Goal: Register for event/course

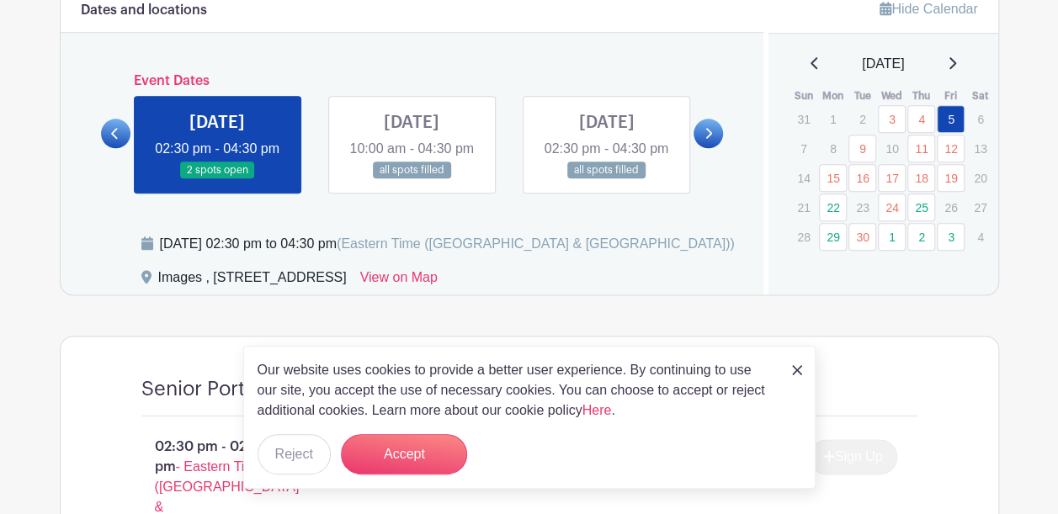
scroll to position [922, 0]
click at [798, 374] on img at bounding box center [797, 370] width 10 height 10
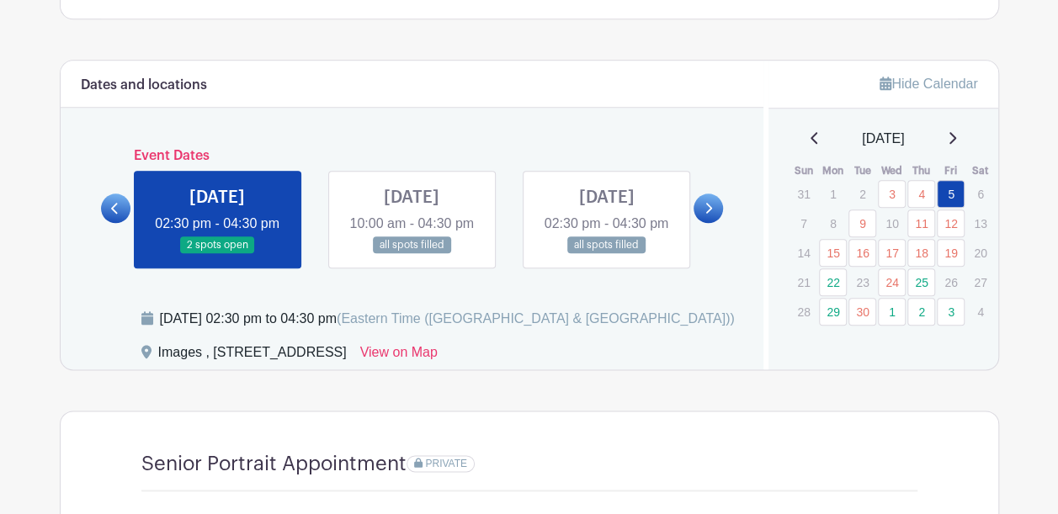
scroll to position [846, 0]
click at [706, 224] on link at bounding box center [707, 208] width 29 height 29
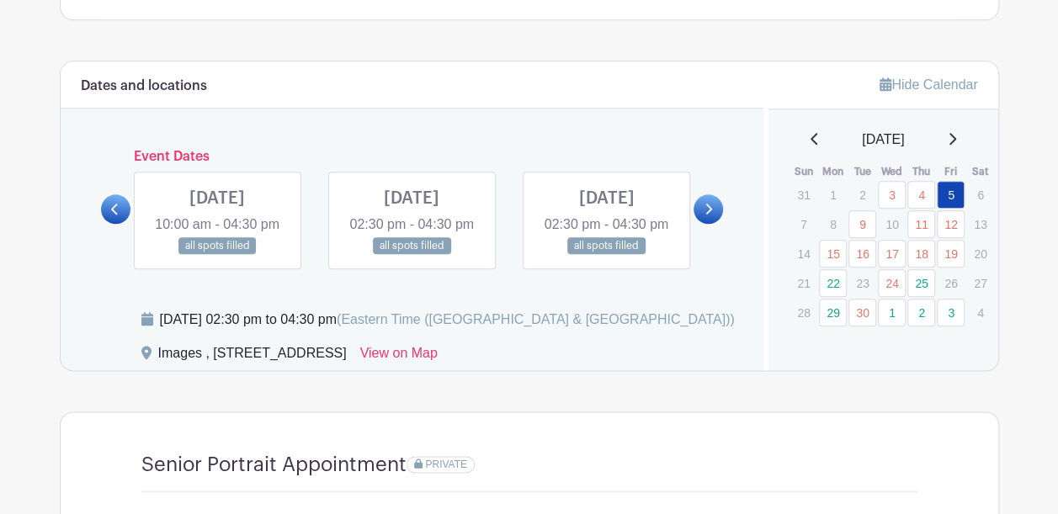
click at [706, 224] on link at bounding box center [707, 208] width 29 height 29
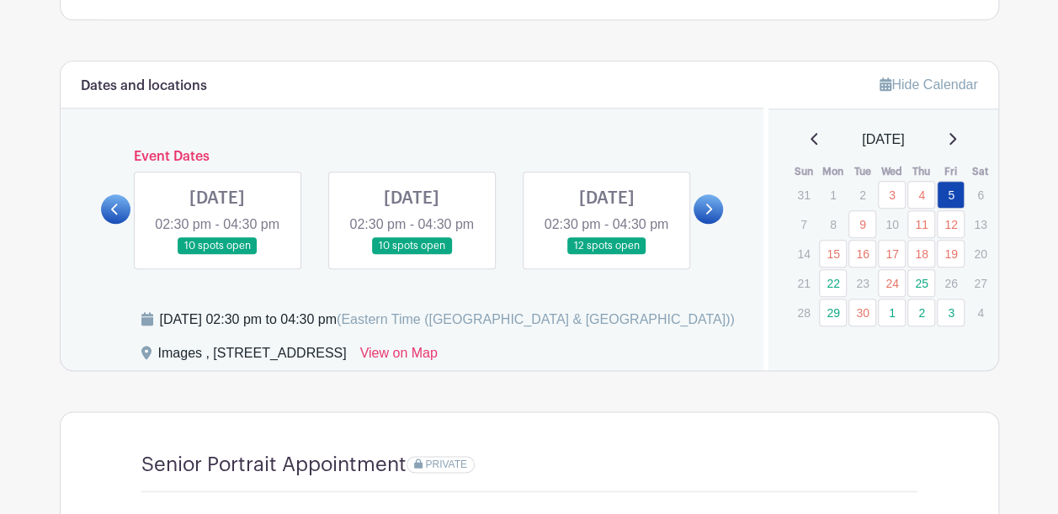
click at [706, 224] on link at bounding box center [707, 208] width 29 height 29
click at [217, 255] on link at bounding box center [217, 255] width 0 height 0
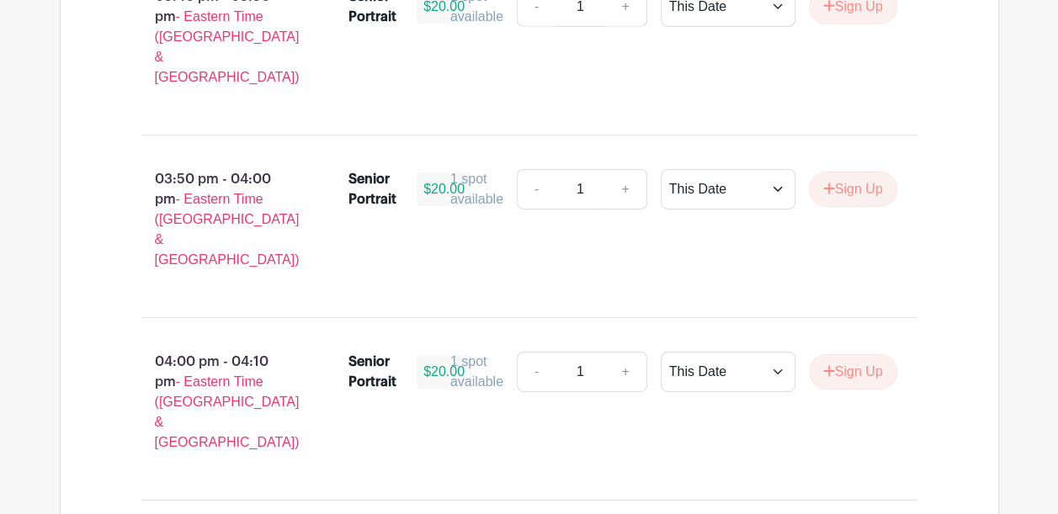
scroll to position [2692, 0]
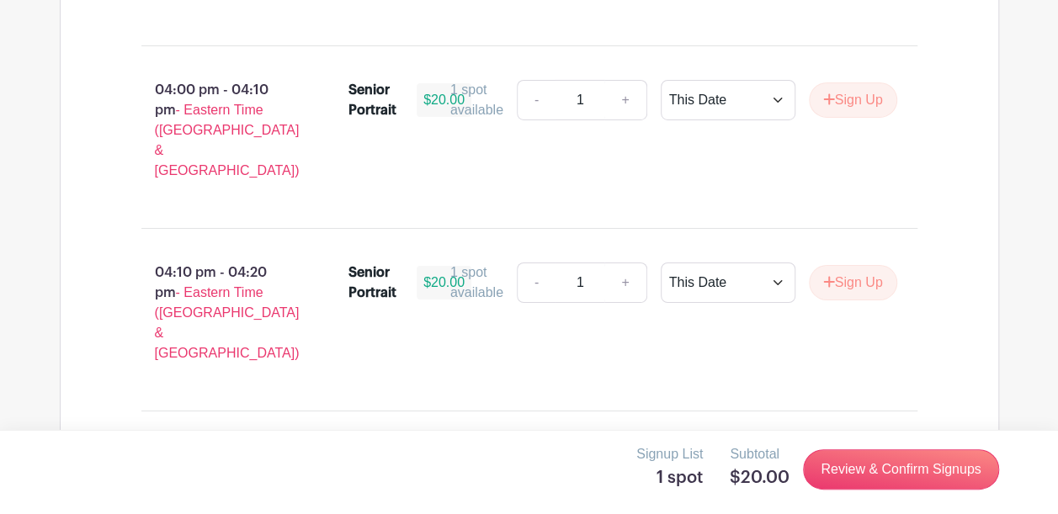
scroll to position [2969, 0]
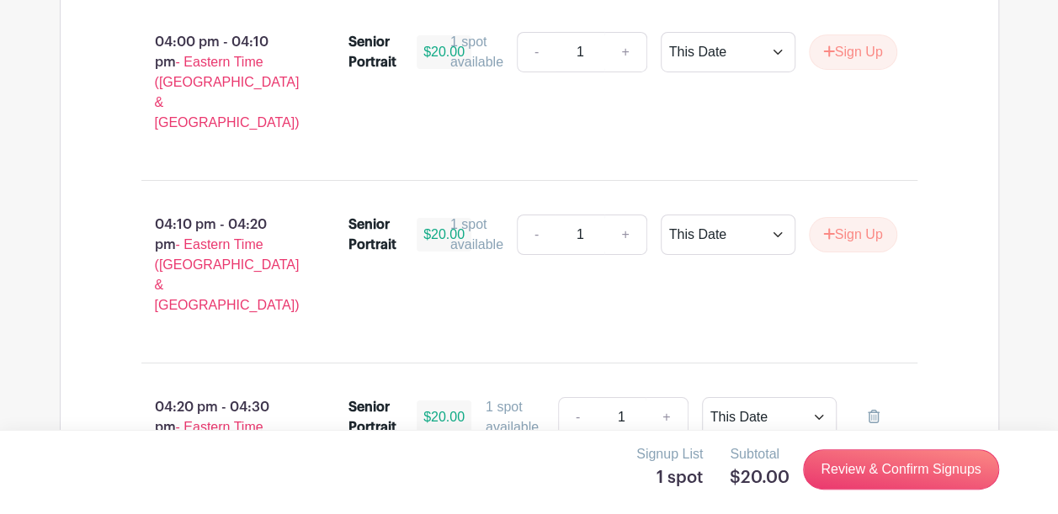
select select "3948"
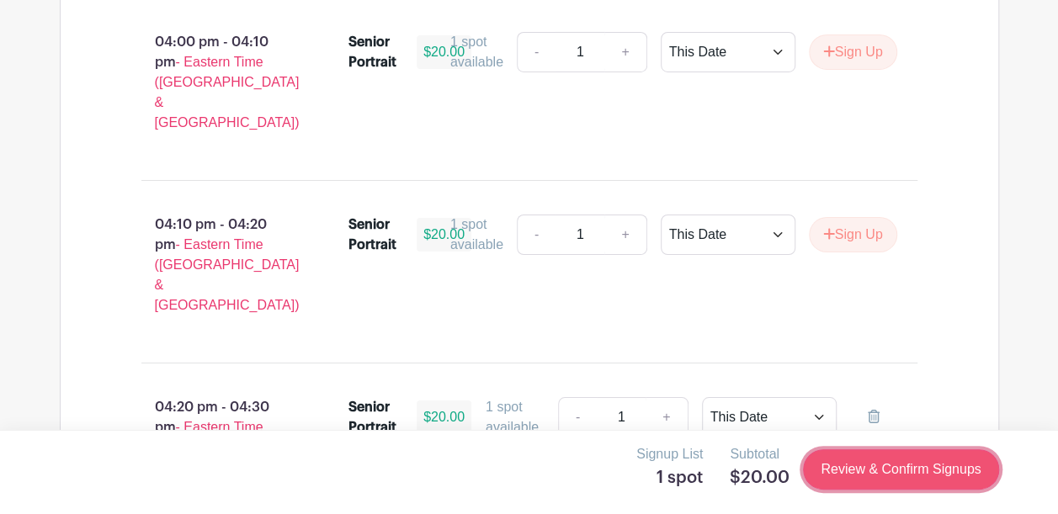
click at [905, 471] on link "Review & Confirm Signups" at bounding box center [900, 469] width 195 height 40
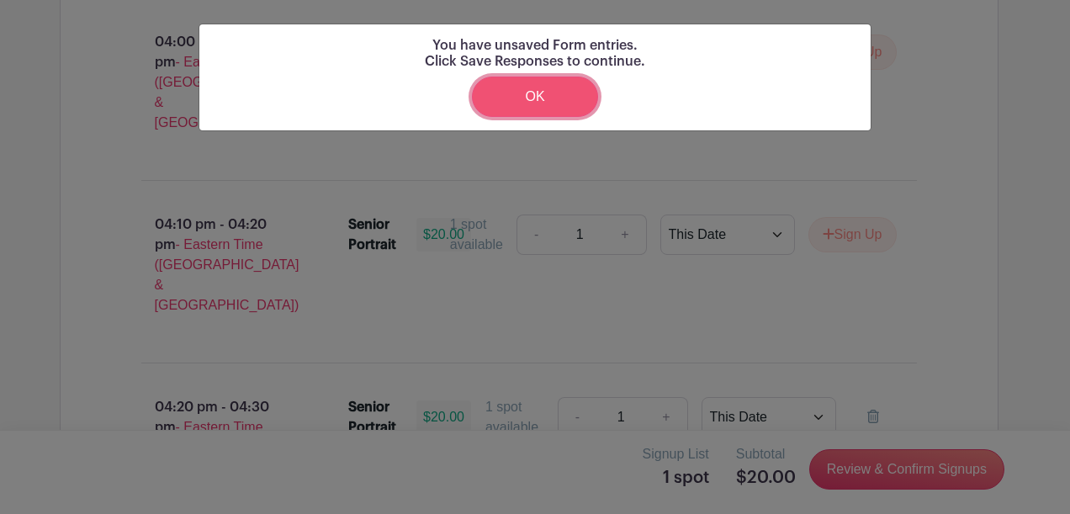
click at [572, 112] on link "OK" at bounding box center [535, 97] width 126 height 40
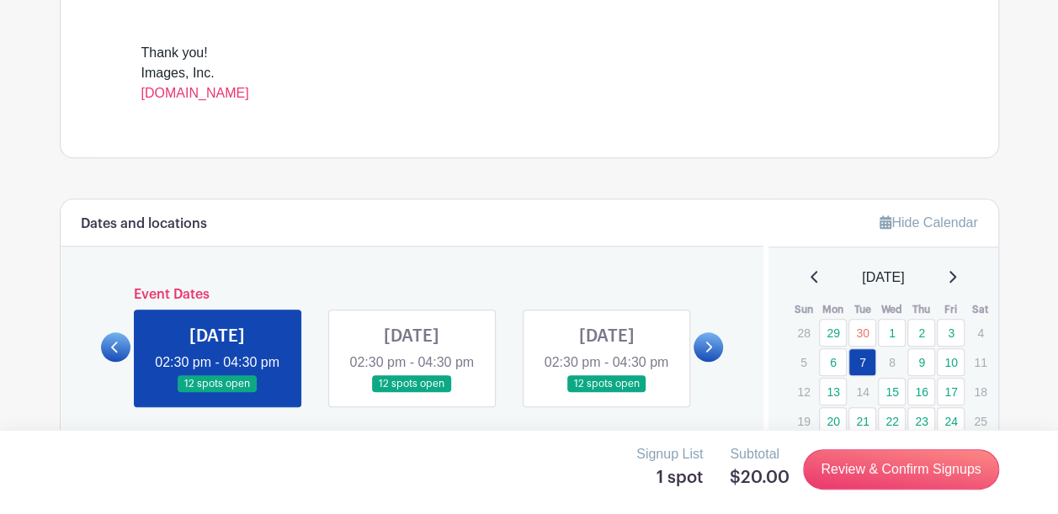
scroll to position [870, 0]
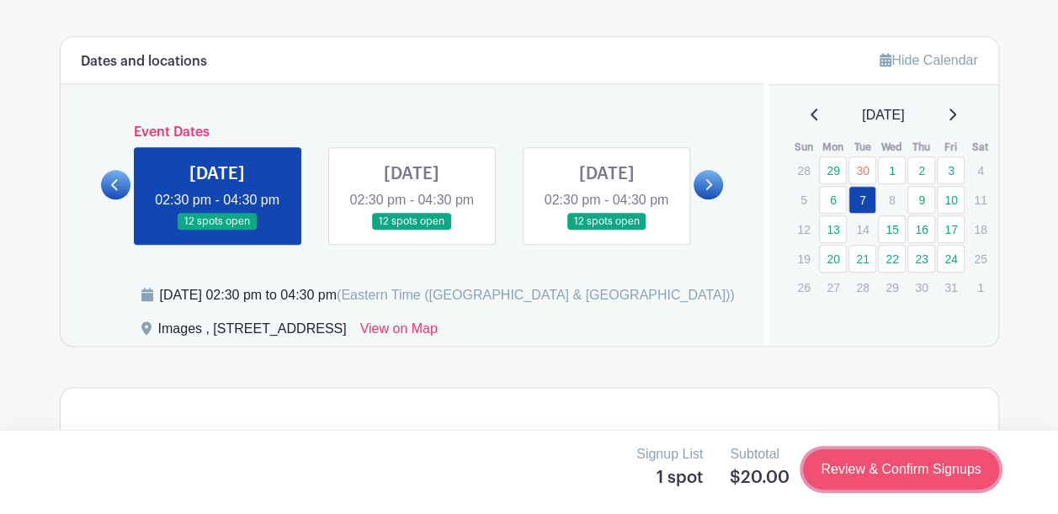
click at [822, 473] on link "Review & Confirm Signups" at bounding box center [900, 469] width 195 height 40
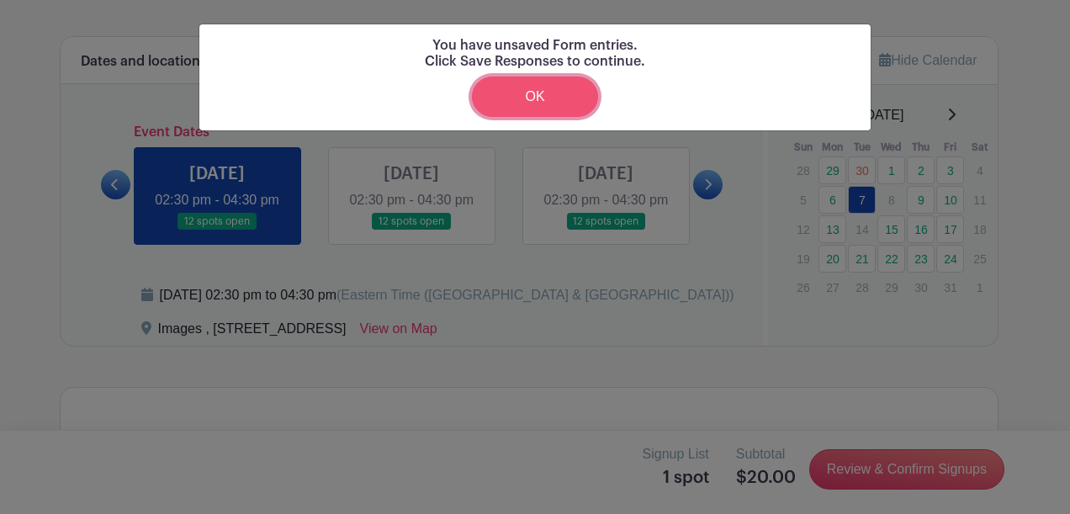
click at [555, 103] on link "OK" at bounding box center [535, 97] width 126 height 40
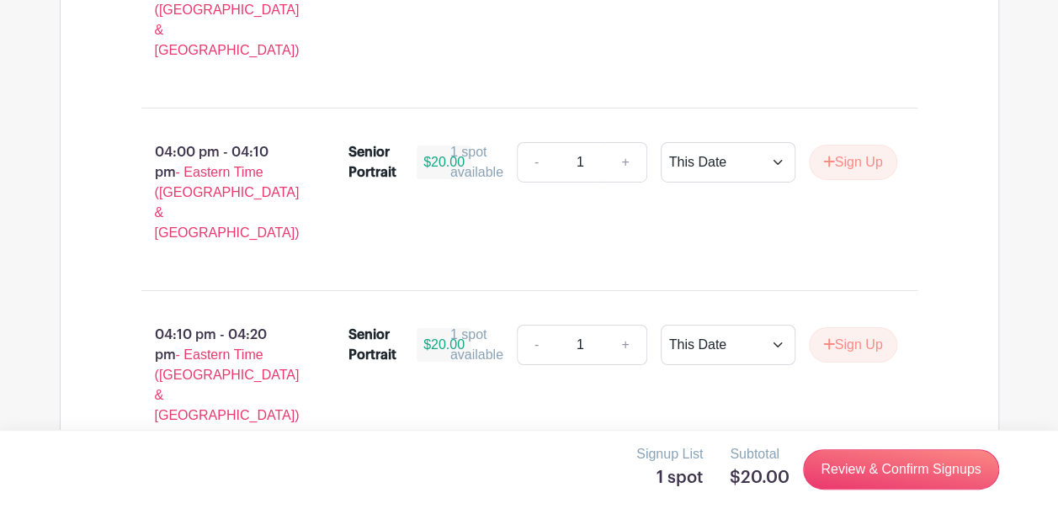
scroll to position [3017, 0]
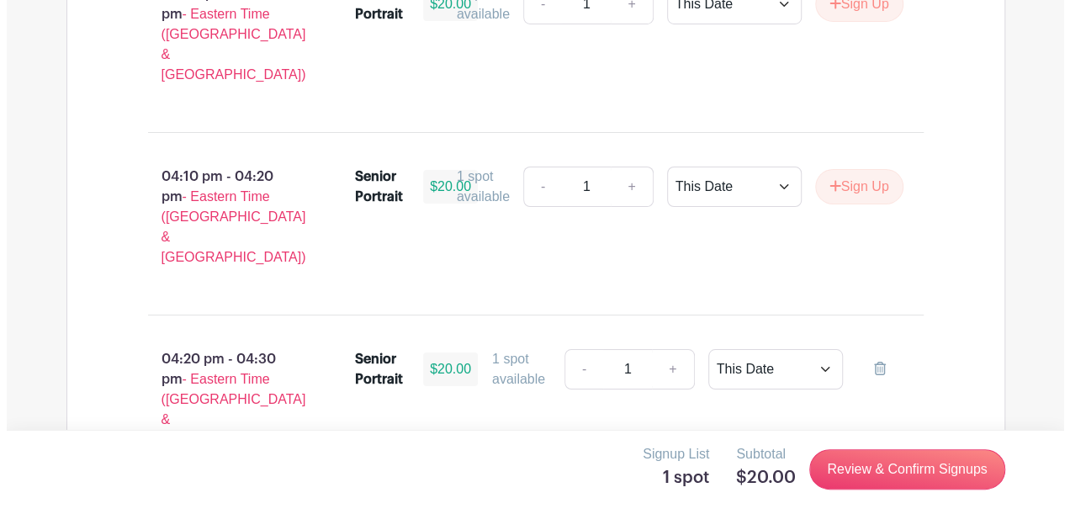
scroll to position [2969, 0]
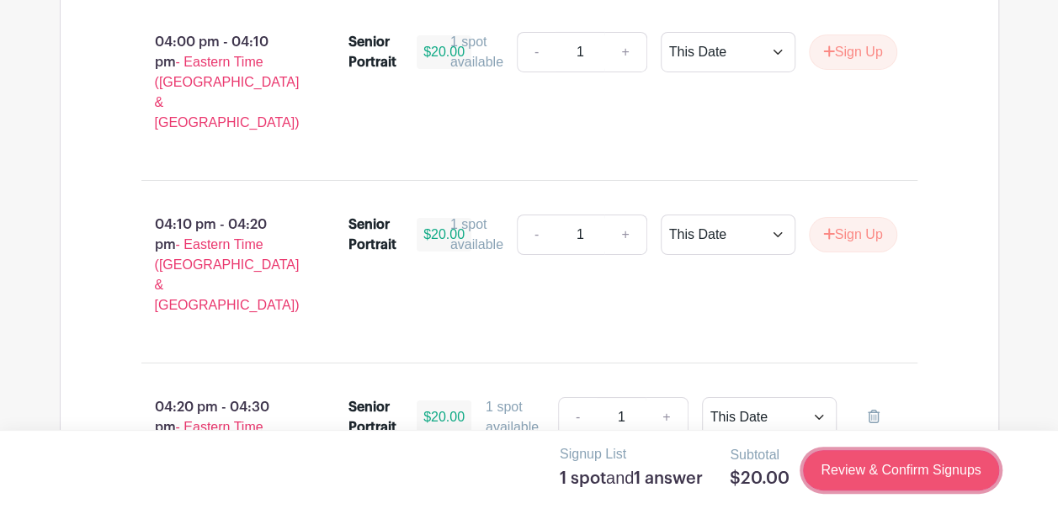
click at [858, 468] on link "Review & Confirm Signups" at bounding box center [900, 470] width 195 height 40
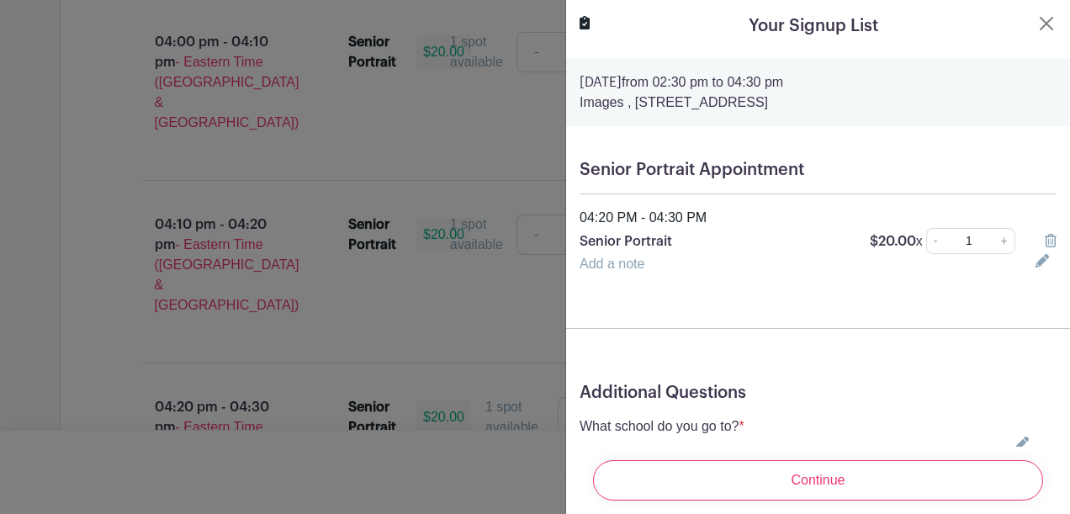
scroll to position [89, 0]
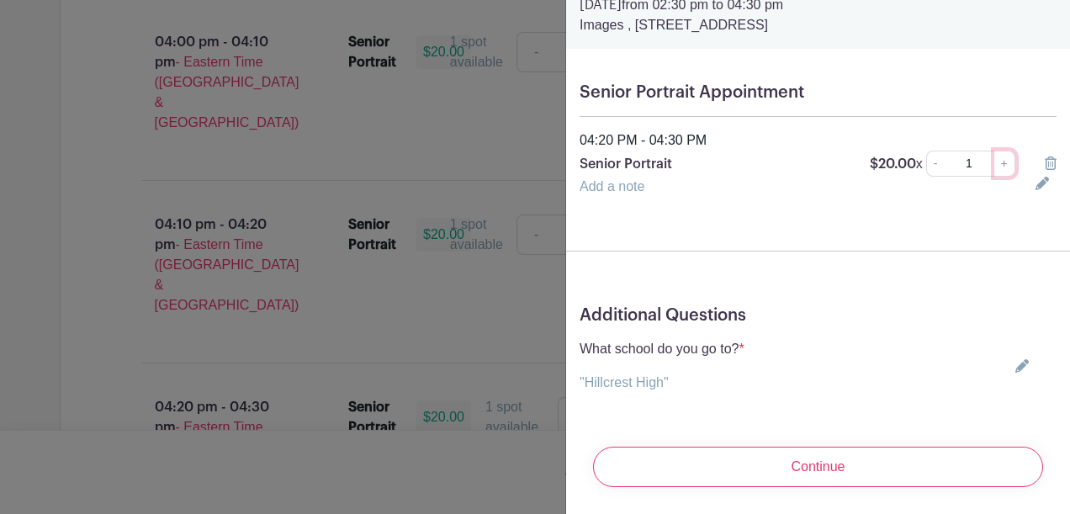
click at [996, 154] on link "+" at bounding box center [1004, 164] width 21 height 26
click at [934, 158] on link "-" at bounding box center [935, 164] width 19 height 26
click at [915, 204] on form "[DATE] 02:30 pm to 04:30 pm Images , [STREET_ADDRESS] Senior Portrait Appointme…" at bounding box center [818, 240] width 504 height 519
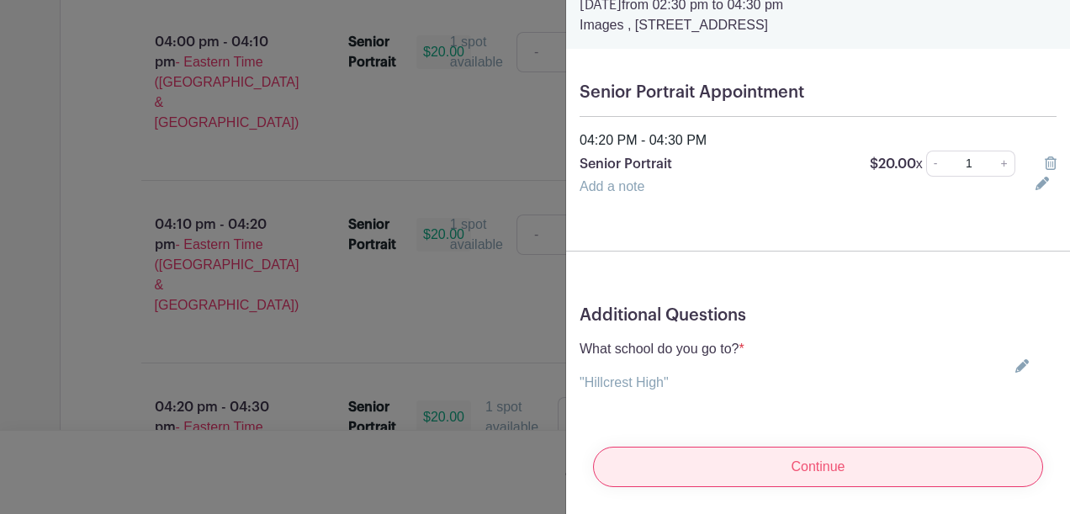
click at [842, 447] on input "Continue" at bounding box center [818, 467] width 450 height 40
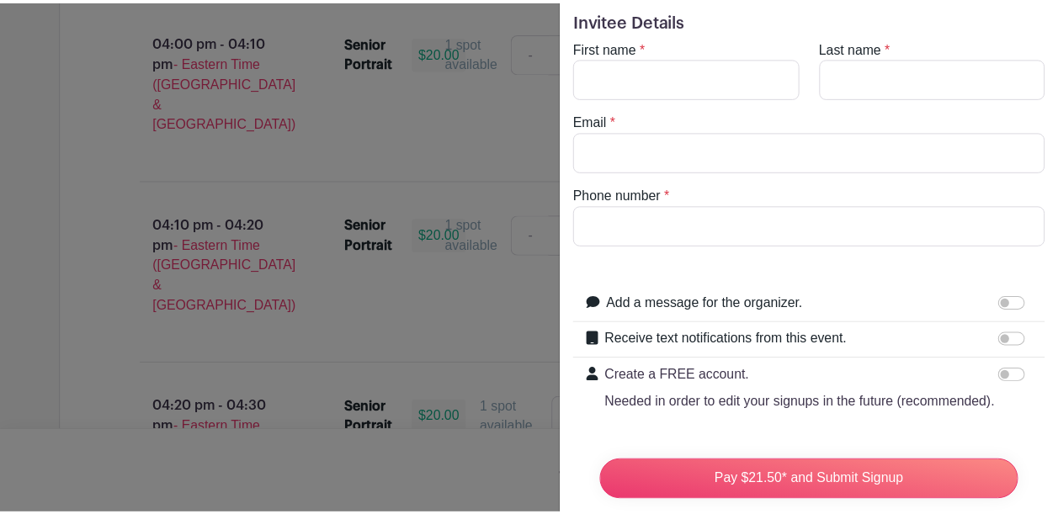
scroll to position [0, 0]
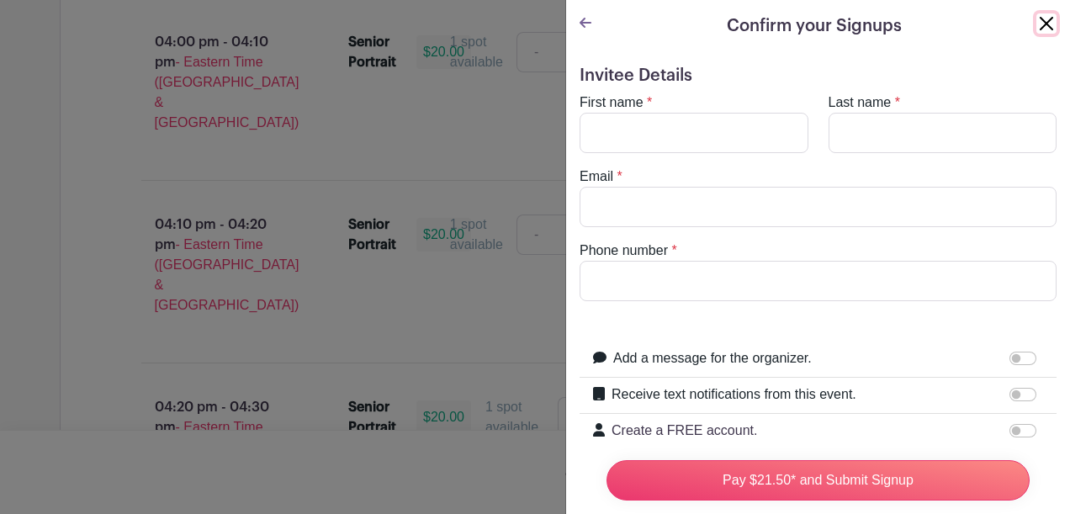
click at [1037, 13] on button "Close" at bounding box center [1047, 23] width 20 height 20
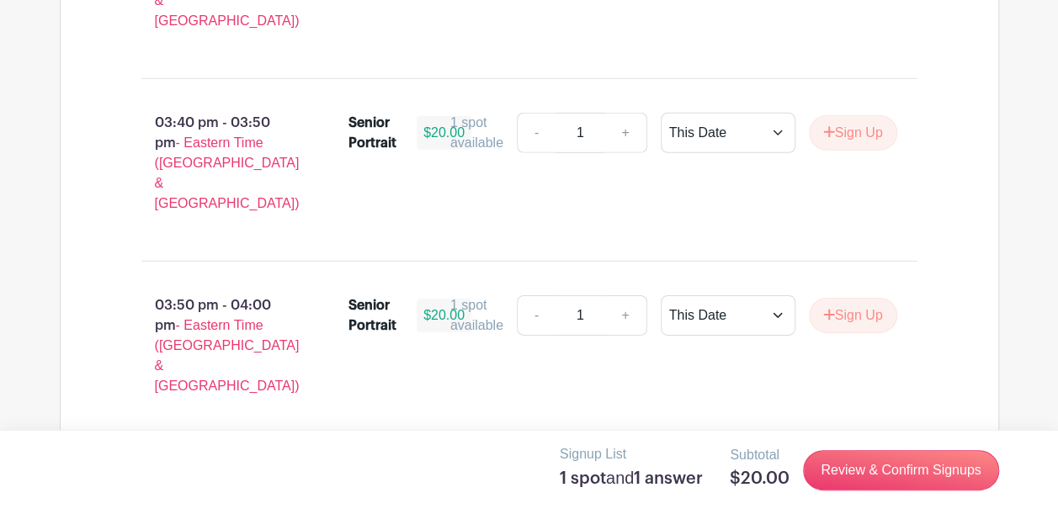
scroll to position [2575, 0]
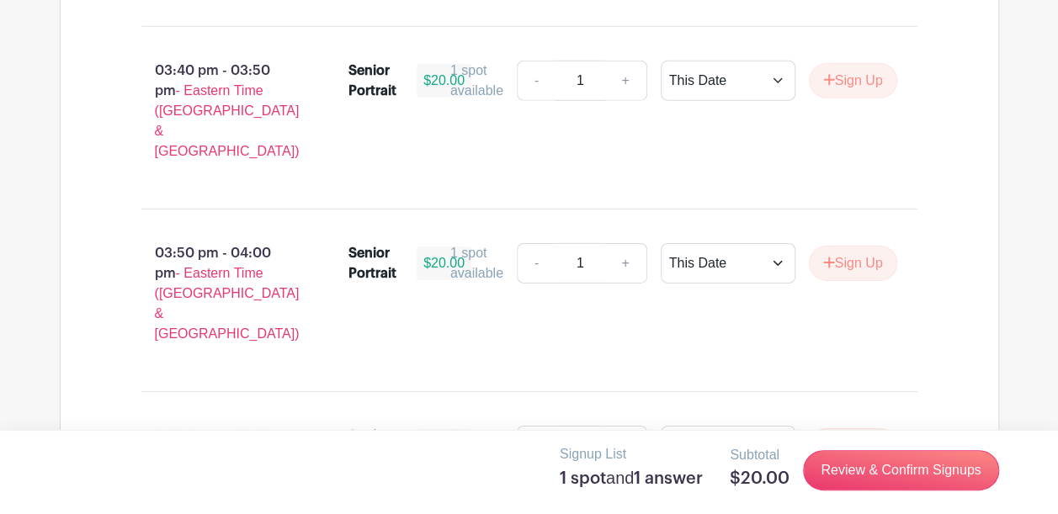
drag, startPoint x: 875, startPoint y: 397, endPoint x: 631, endPoint y: 52, distance: 422.5
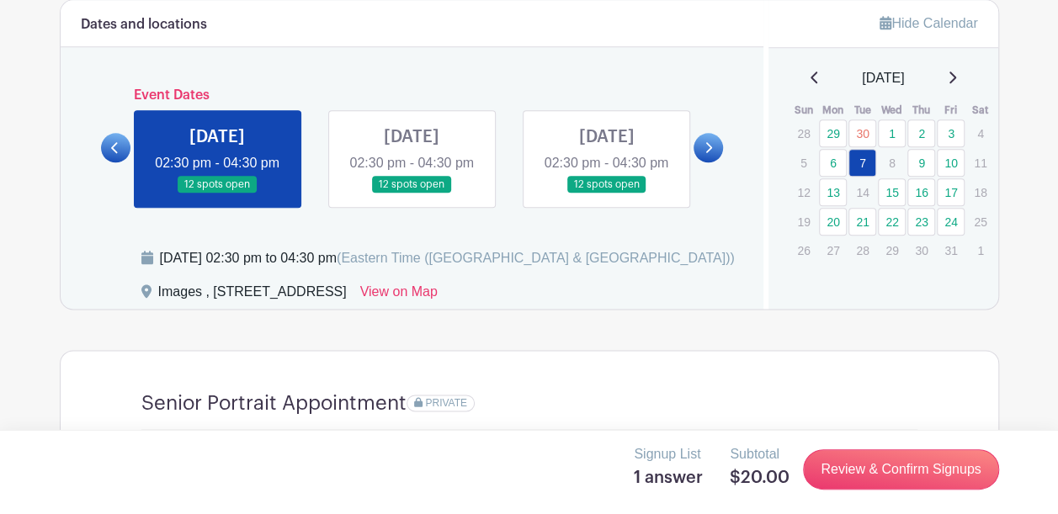
scroll to position [905, 0]
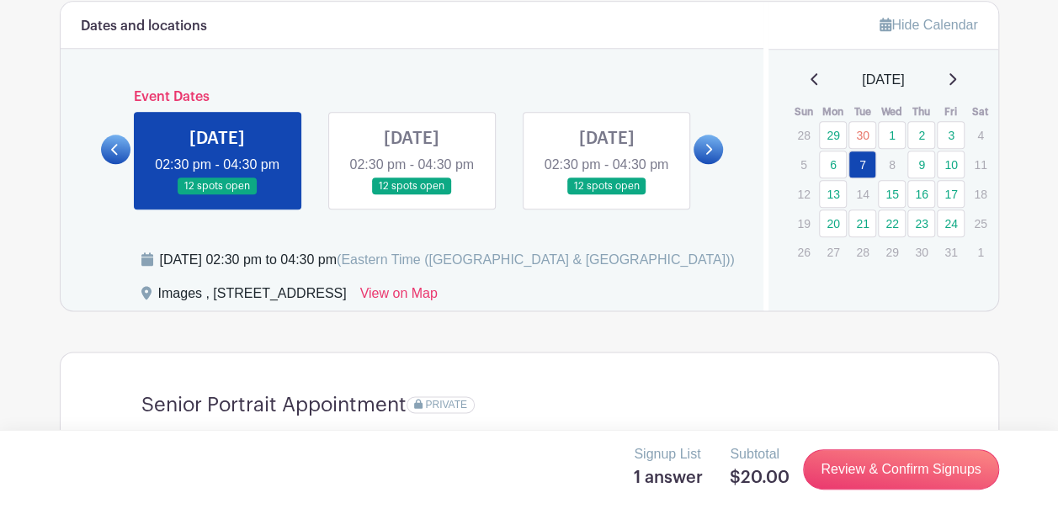
click at [702, 158] on link at bounding box center [707, 149] width 29 height 29
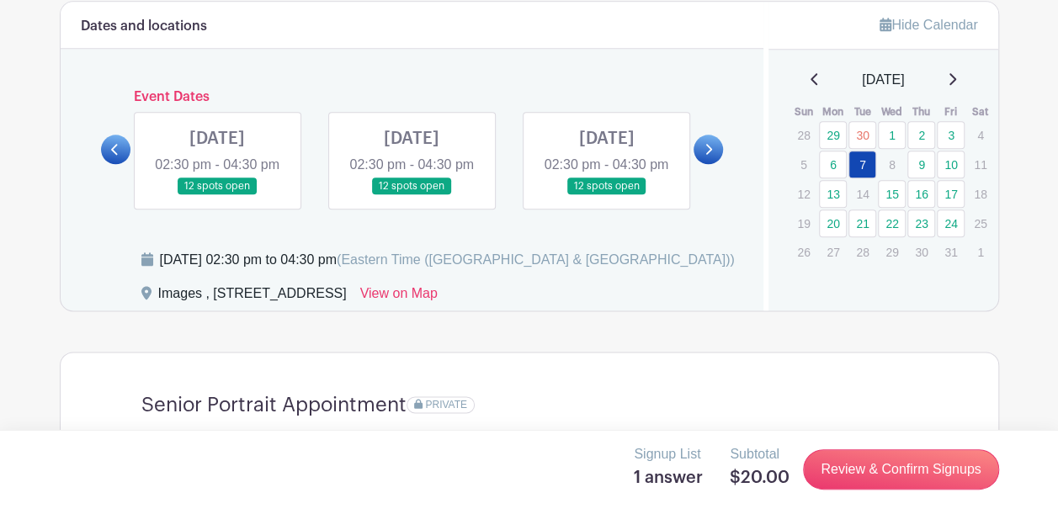
click at [702, 158] on link at bounding box center [707, 149] width 29 height 29
click at [704, 156] on icon at bounding box center [708, 149] width 8 height 13
